Goal: Find specific page/section: Find specific page/section

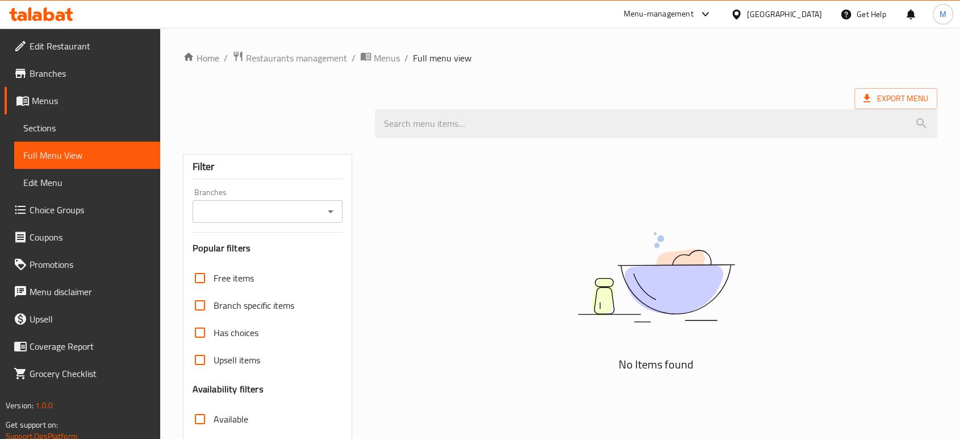
click at [809, 6] on div "[GEOGRAPHIC_DATA]" at bounding box center [776, 14] width 110 height 27
click at [803, 15] on div "[GEOGRAPHIC_DATA]" at bounding box center [784, 14] width 75 height 12
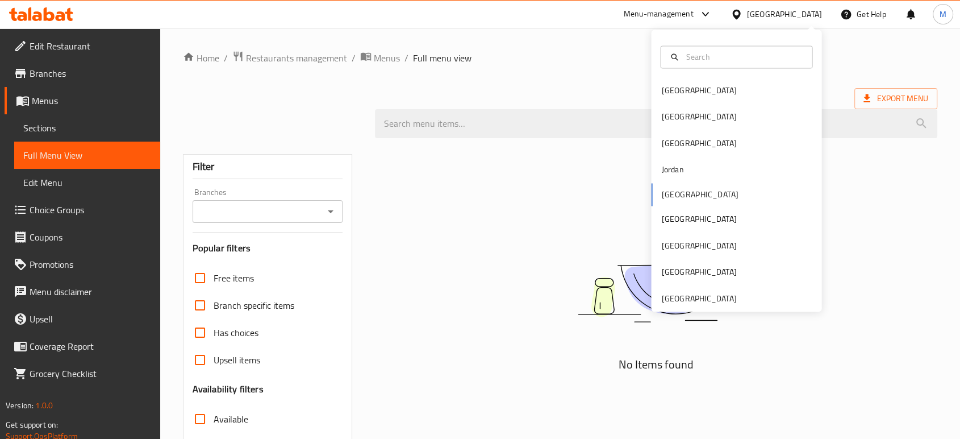
click at [804, 14] on div "[GEOGRAPHIC_DATA]" at bounding box center [784, 14] width 75 height 12
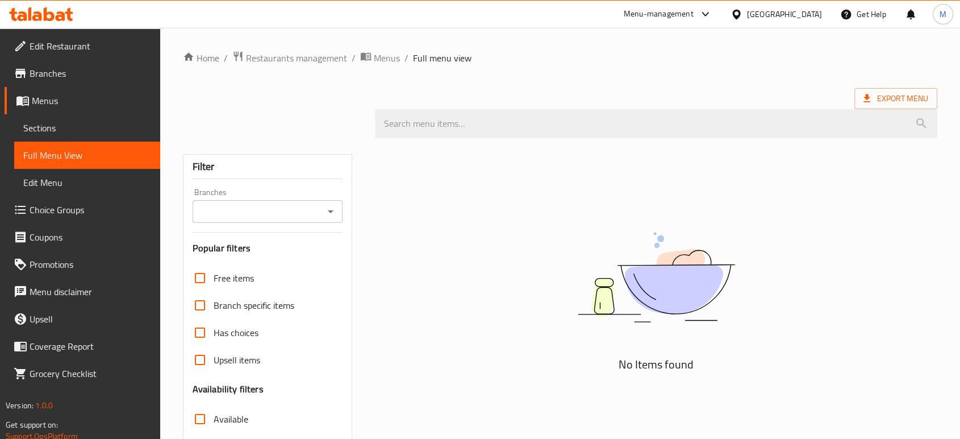
click at [804, 14] on div "[GEOGRAPHIC_DATA]" at bounding box center [784, 14] width 75 height 12
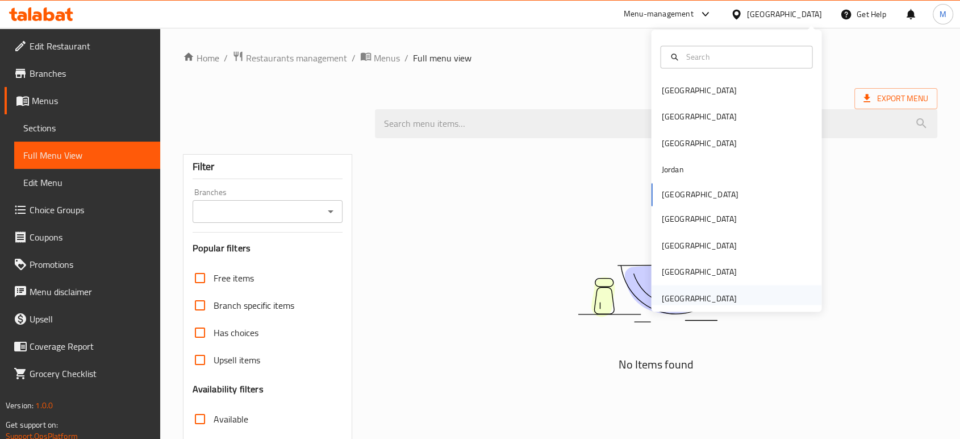
click at [673, 293] on div "[GEOGRAPHIC_DATA]" at bounding box center [698, 297] width 75 height 12
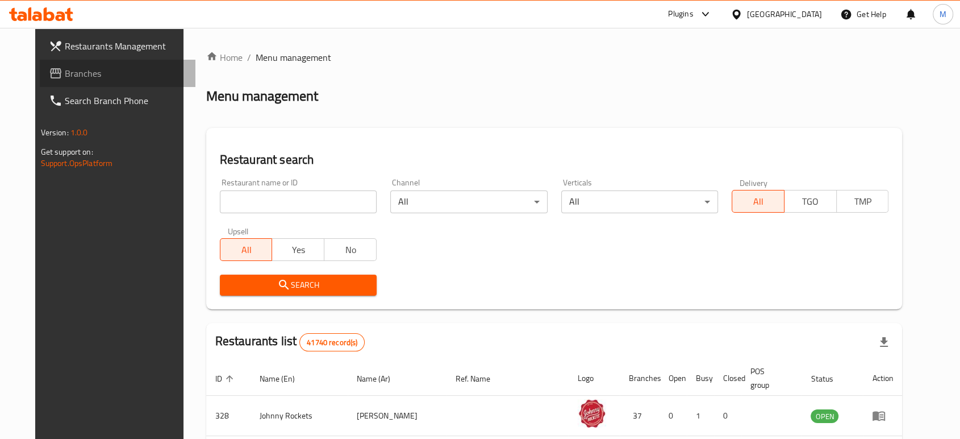
click at [65, 80] on span "Branches" at bounding box center [126, 73] width 122 height 14
